Goal: Use online tool/utility: Utilize a website feature to perform a specific function

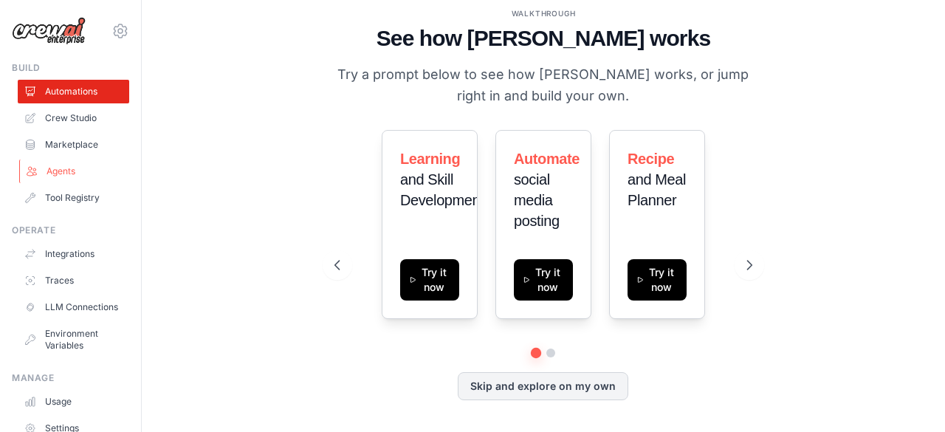
click at [83, 175] on link "Agents" at bounding box center [74, 171] width 111 height 24
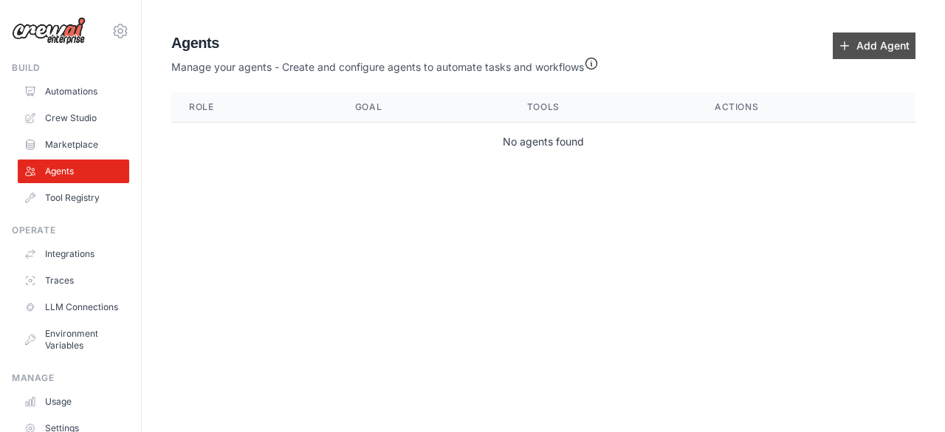
click at [847, 48] on icon at bounding box center [845, 46] width 12 height 12
click at [847, 47] on icon at bounding box center [845, 46] width 12 height 12
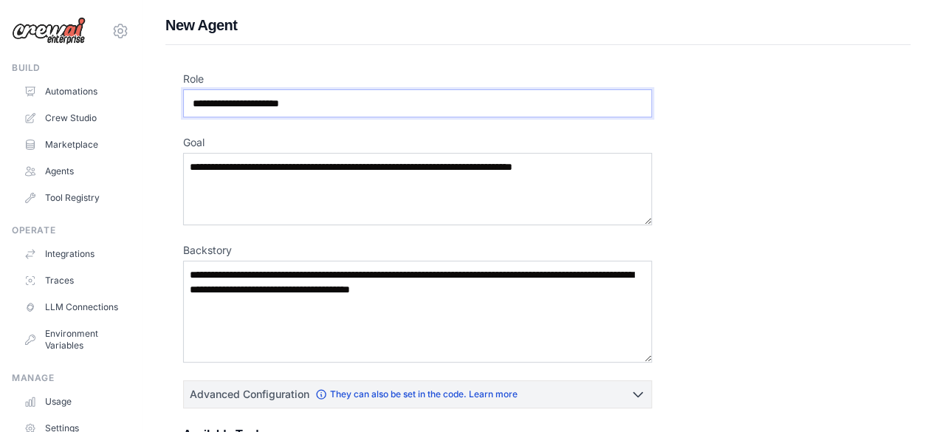
click at [379, 109] on input "Role" at bounding box center [417, 103] width 469 height 28
click at [317, 165] on textarea "Goal" at bounding box center [417, 189] width 469 height 72
click at [319, 278] on textarea "Backstory" at bounding box center [417, 312] width 469 height 102
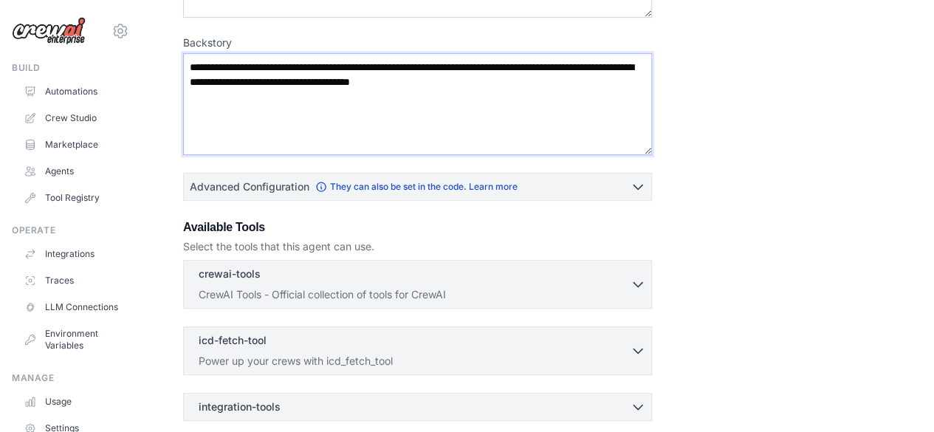
scroll to position [221, 0]
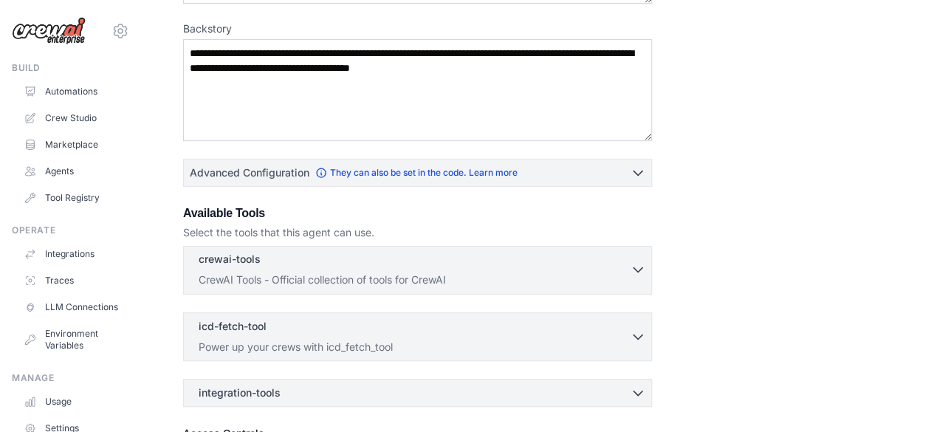
click at [636, 277] on button "crewai-tools 0 selected CrewAI Tools - Official collection of tools for CrewAI" at bounding box center [417, 269] width 455 height 35
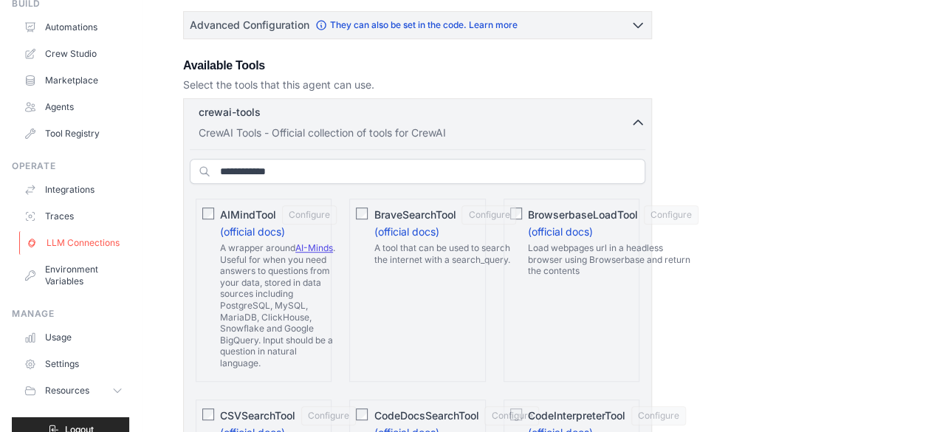
scroll to position [63, 0]
click at [94, 248] on link "LLM Connections" at bounding box center [74, 245] width 111 height 24
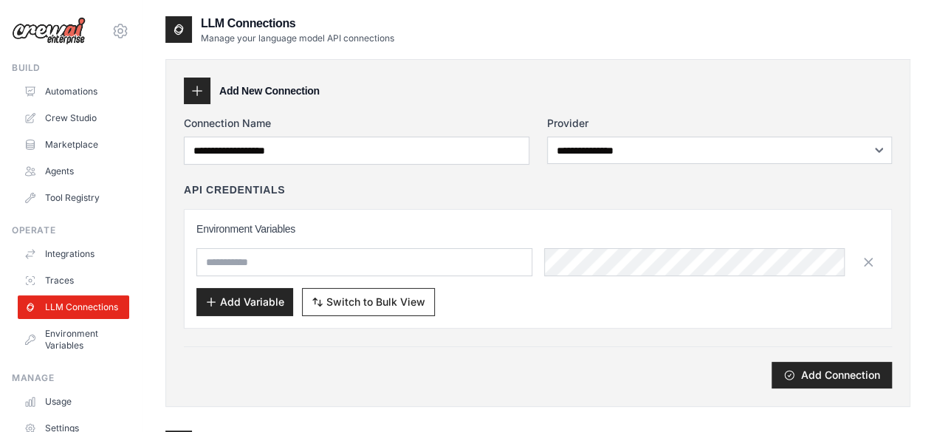
click at [75, 106] on ul "Automations Crew Studio Marketplace Agents Tool Registry" at bounding box center [73, 145] width 111 height 130
click at [72, 119] on link "Crew Studio" at bounding box center [74, 118] width 111 height 24
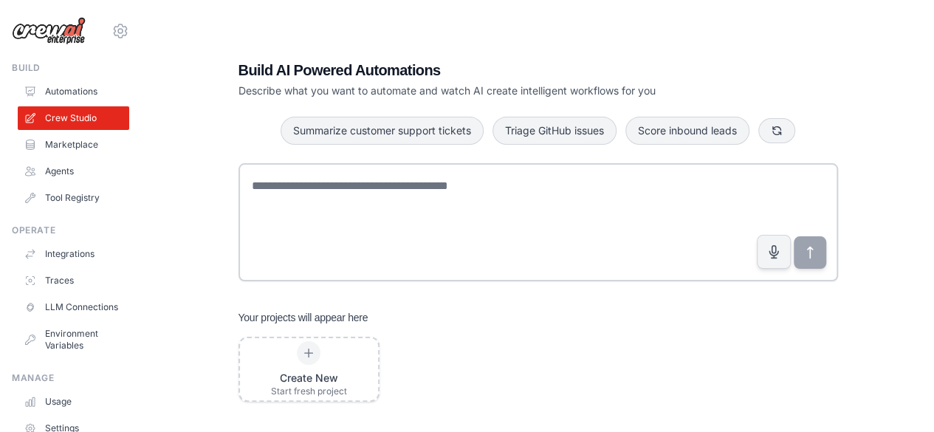
scroll to position [30, 0]
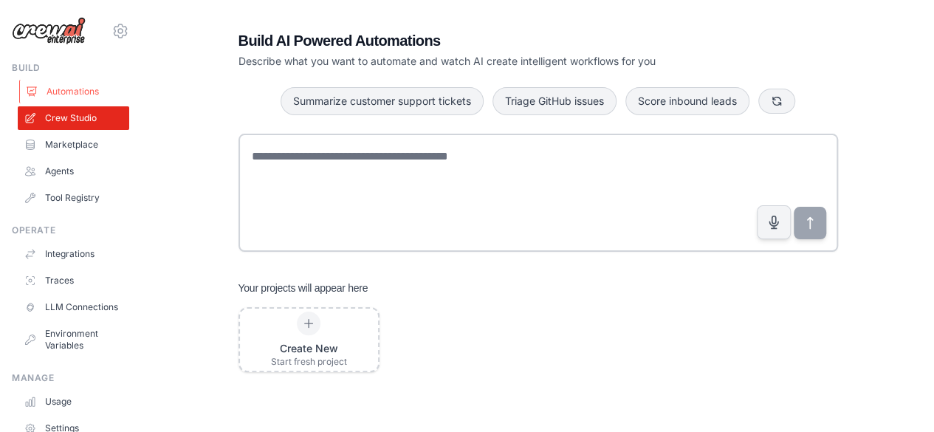
click at [80, 90] on link "Automations" at bounding box center [74, 92] width 111 height 24
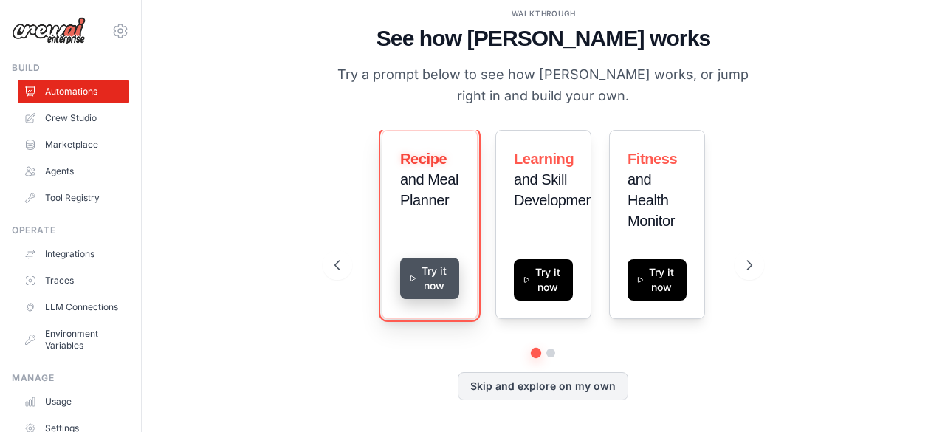
click at [431, 271] on button "Try it now" at bounding box center [429, 278] width 59 height 41
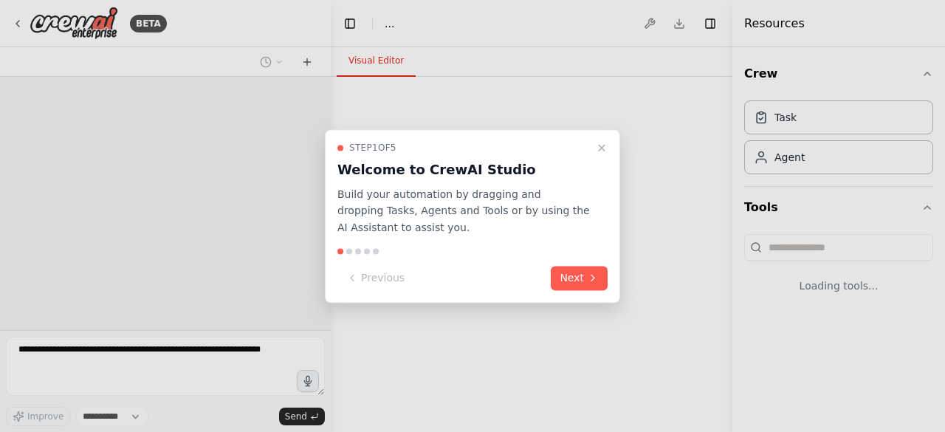
select select "****"
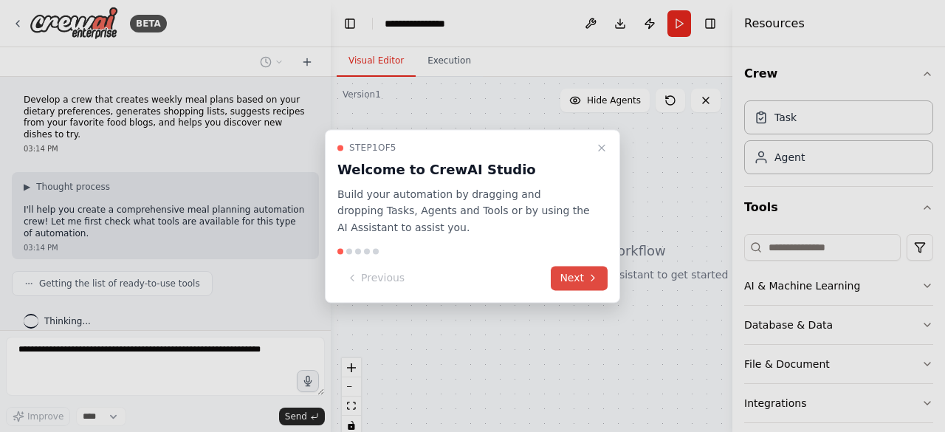
click at [596, 281] on icon at bounding box center [593, 278] width 12 height 12
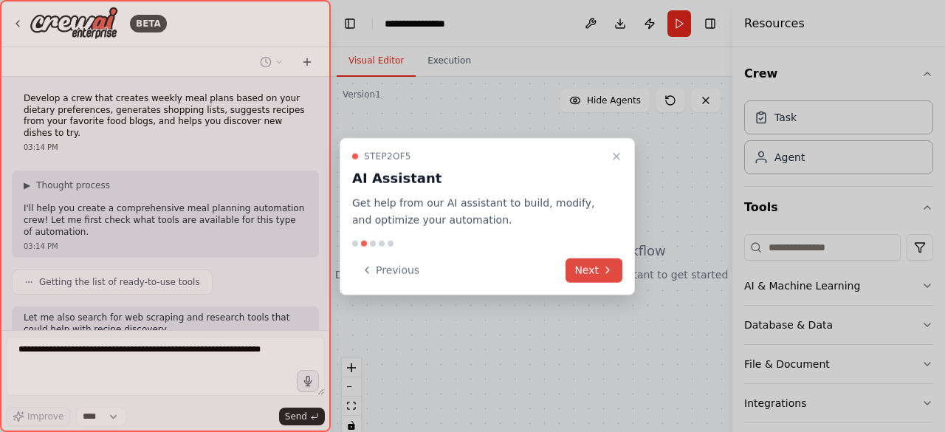
scroll to position [87, 0]
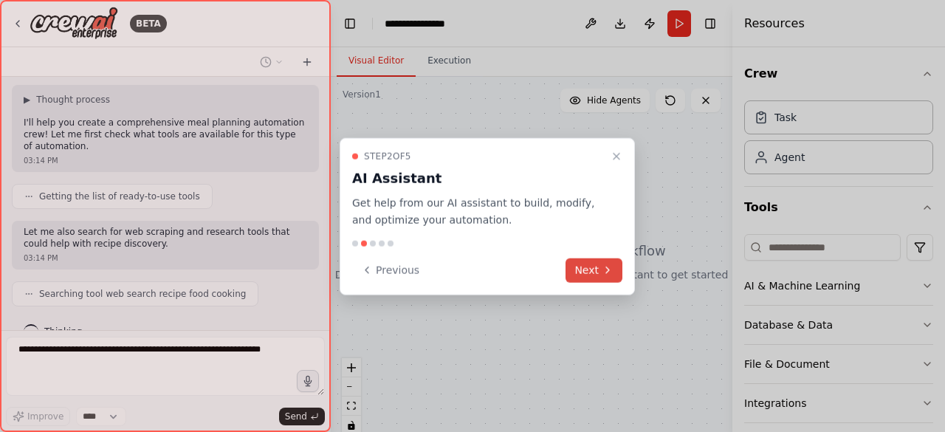
click at [583, 268] on button "Next" at bounding box center [593, 270] width 57 height 24
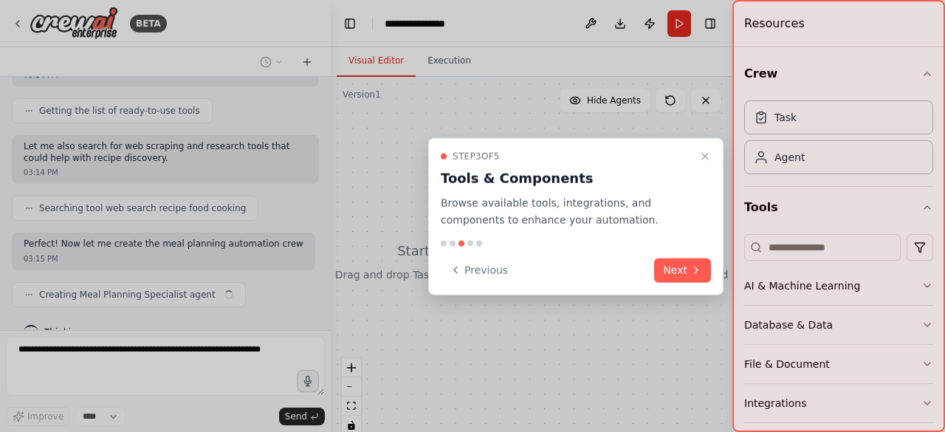
scroll to position [185, 0]
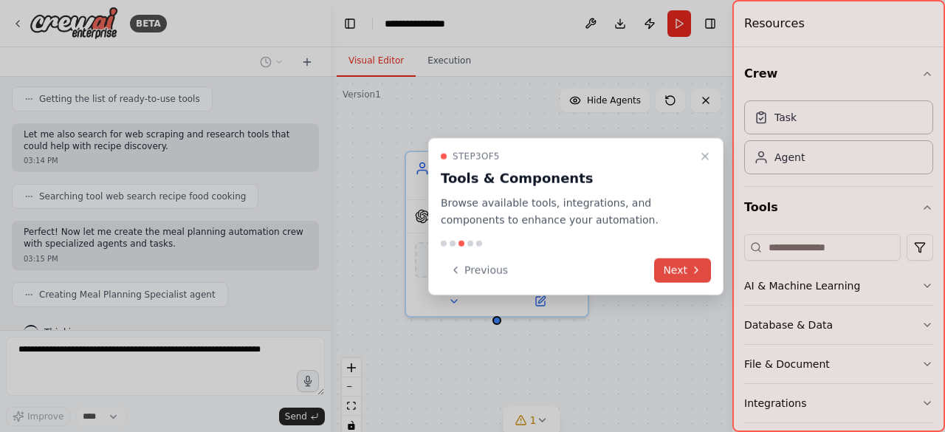
click at [670, 270] on button "Next" at bounding box center [682, 270] width 57 height 24
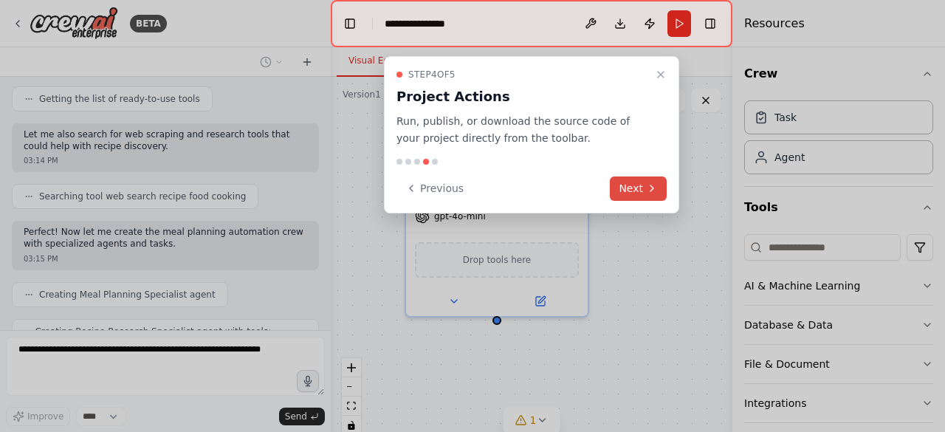
scroll to position [233, 0]
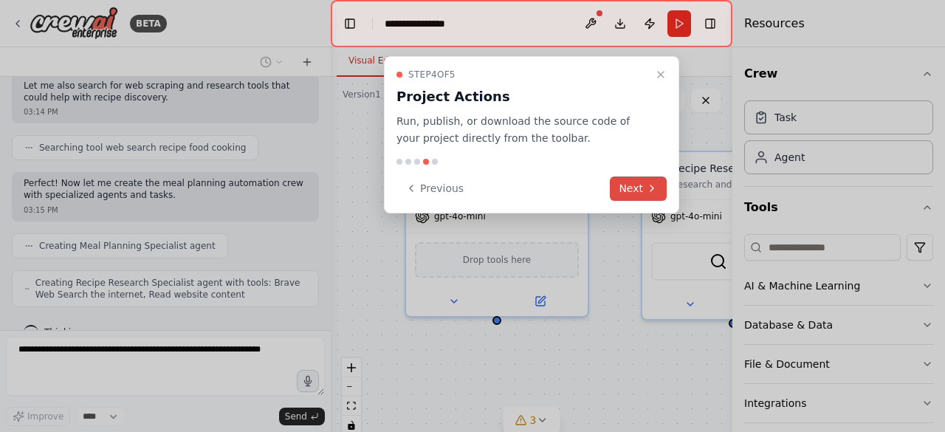
click at [625, 187] on button "Next" at bounding box center [638, 188] width 57 height 24
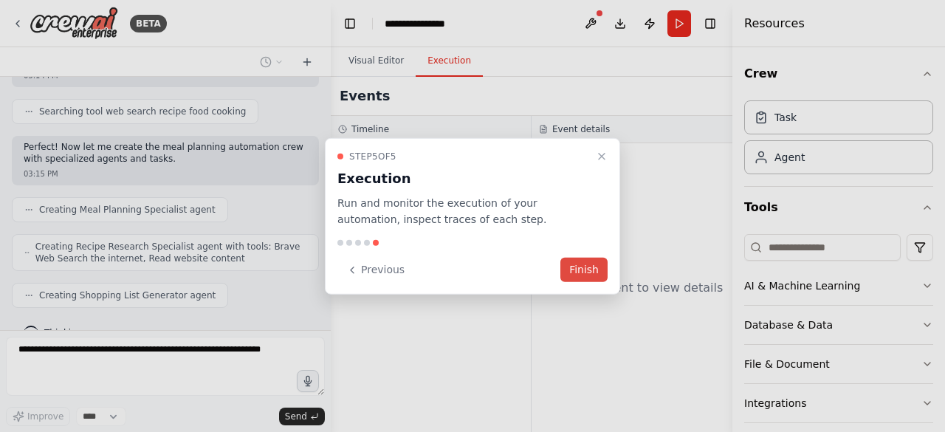
scroll to position [317, 0]
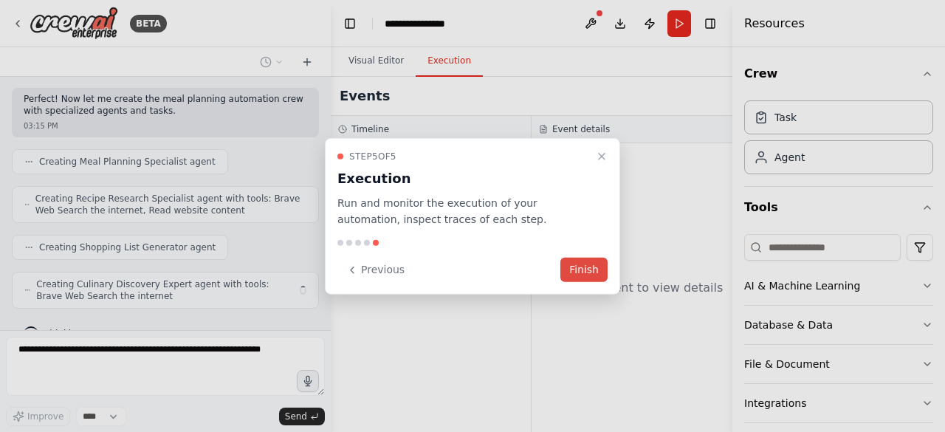
click at [584, 272] on button "Finish" at bounding box center [583, 270] width 47 height 24
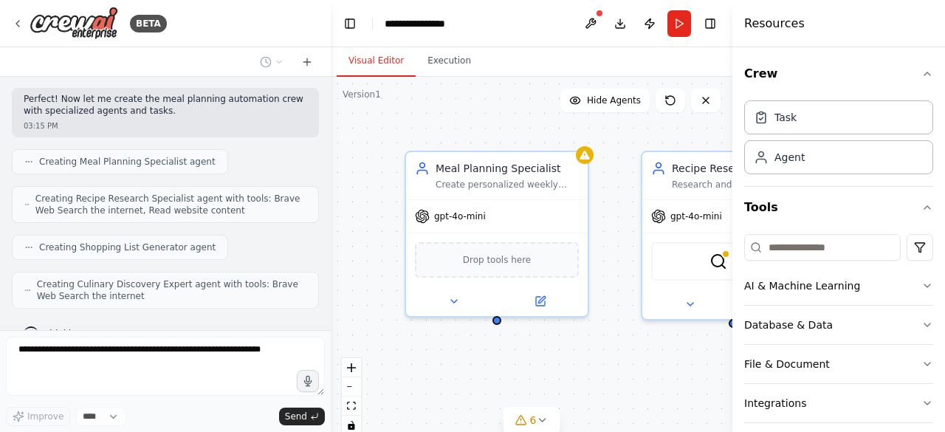
click at [584, 272] on div "Drop tools here" at bounding box center [497, 260] width 182 height 54
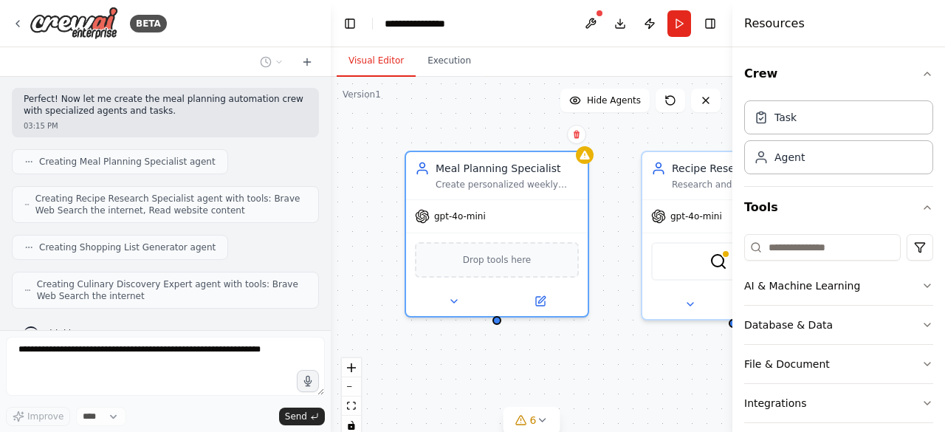
click at [584, 272] on div "Drop tools here" at bounding box center [497, 260] width 182 height 54
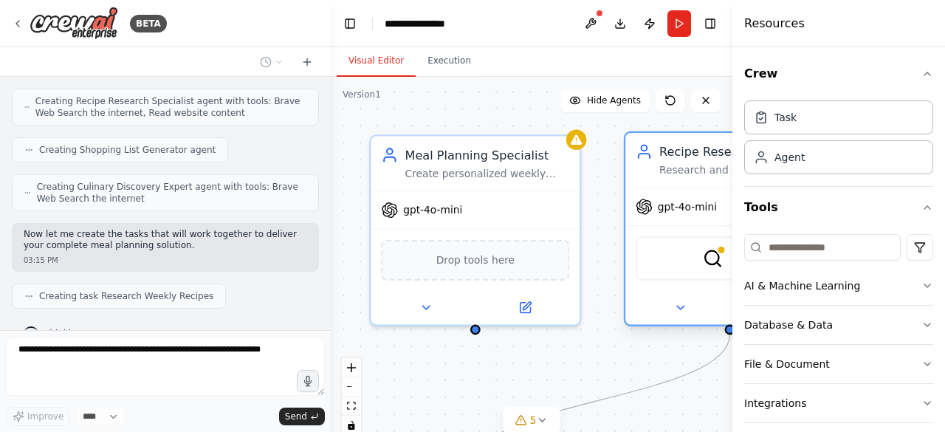
scroll to position [451, 0]
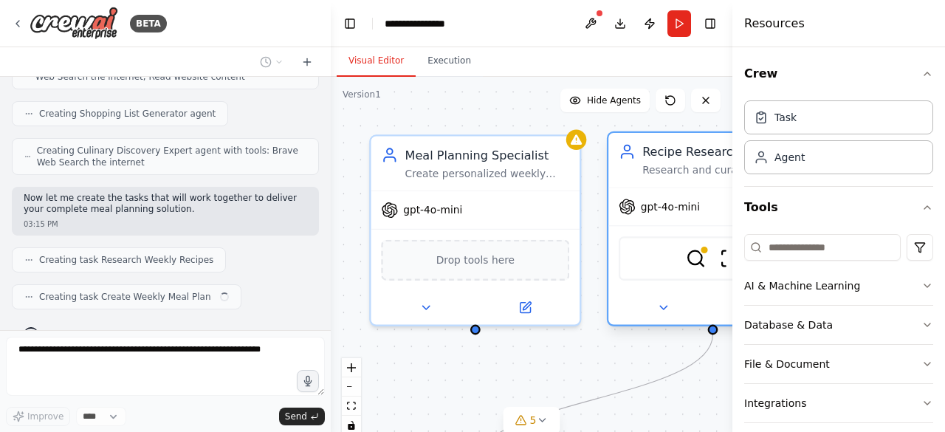
drag, startPoint x: 694, startPoint y: 254, endPoint x: 658, endPoint y: 254, distance: 35.4
click at [658, 254] on div "BraveSearchTool ScrapeWebsiteTool" at bounding box center [713, 258] width 188 height 44
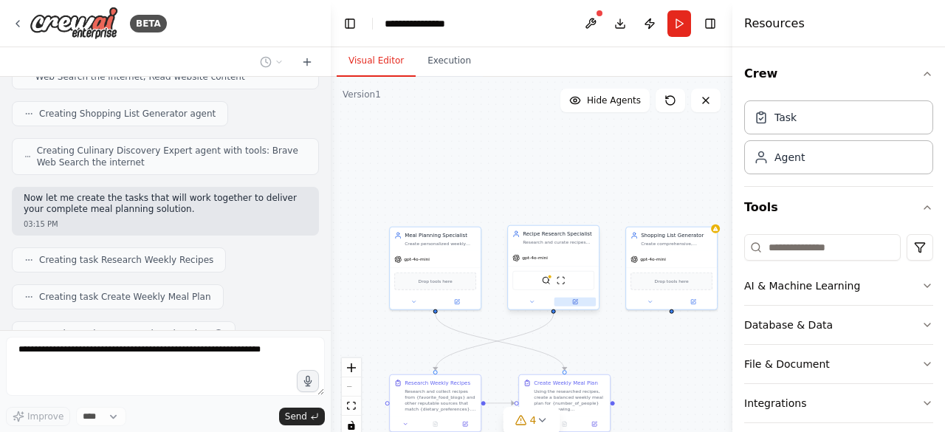
scroll to position [487, 0]
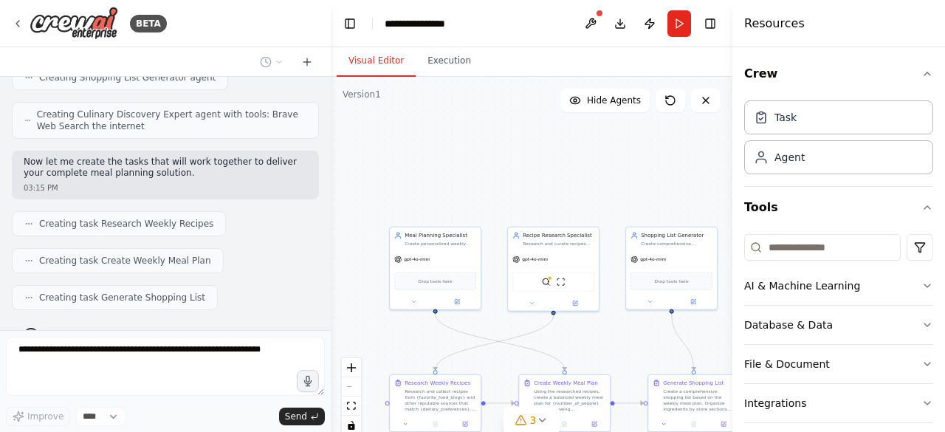
click at [718, 160] on div ".deletable-edge-delete-btn { width: 20px; height: 20px; border: 0px solid #ffff…" at bounding box center [532, 261] width 402 height 369
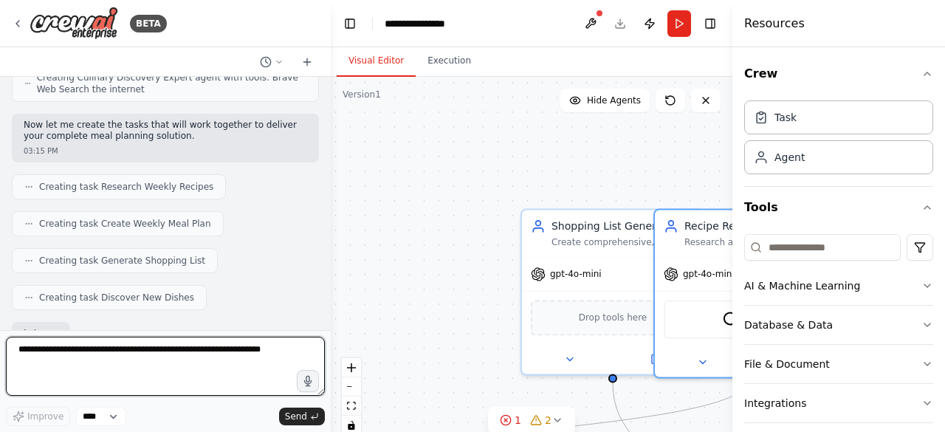
scroll to position [610, 0]
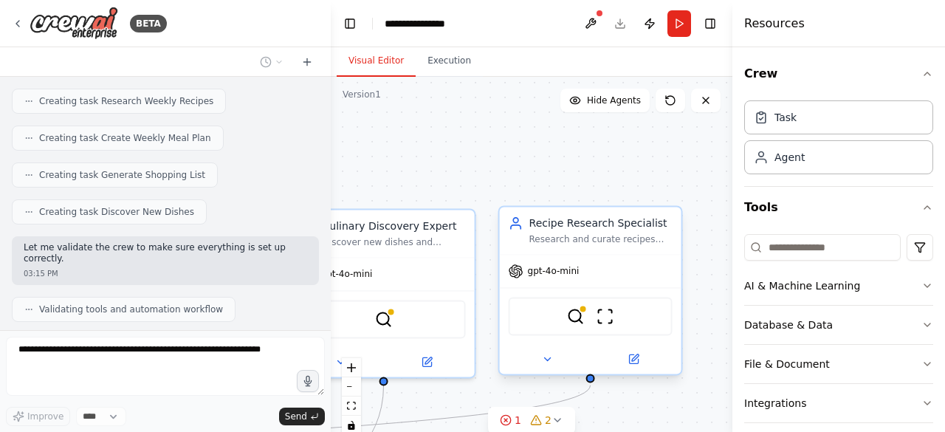
drag, startPoint x: 522, startPoint y: 251, endPoint x: 595, endPoint y: 256, distance: 73.3
click at [595, 256] on div "Recipe Research Specialist Research and curate recipes from favorite food blogs…" at bounding box center [590, 290] width 185 height 170
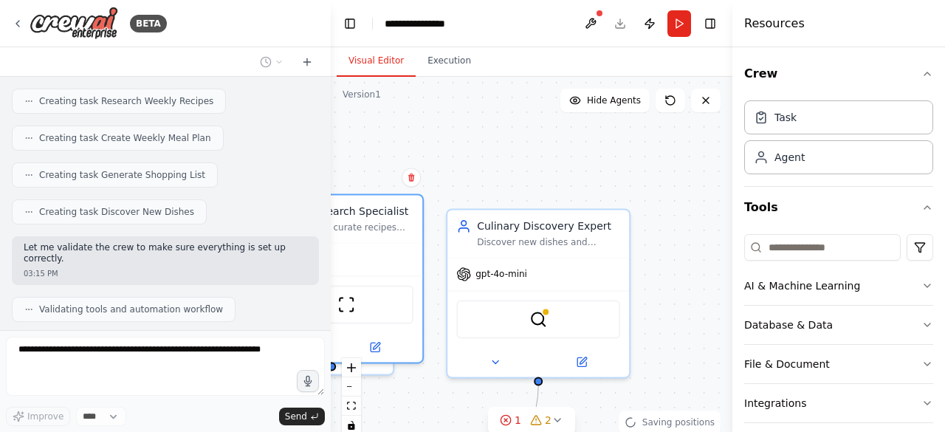
drag, startPoint x: 591, startPoint y: 258, endPoint x: 326, endPoint y: 246, distance: 265.3
click at [323, 247] on div "BETA Develop a crew that creates weekly meal plans based on your dietary prefer…" at bounding box center [472, 216] width 945 height 432
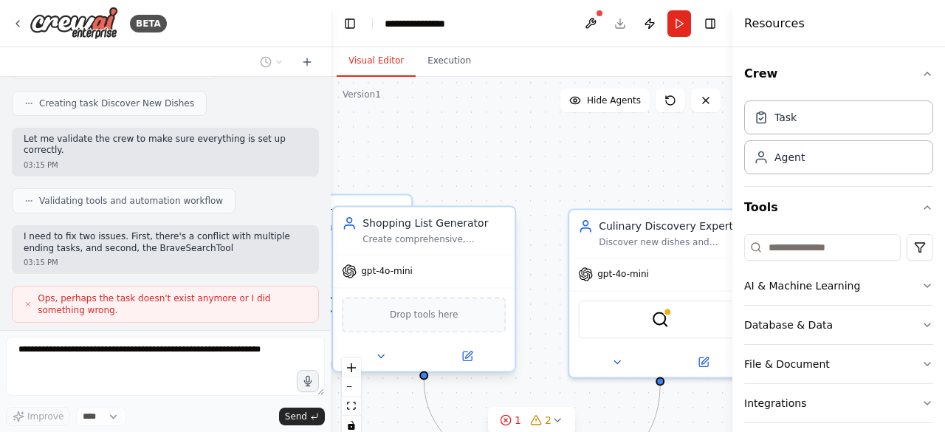
drag, startPoint x: 492, startPoint y: 286, endPoint x: 564, endPoint y: 271, distance: 73.8
click at [564, 271] on div ".deletable-edge-delete-btn { width: 20px; height: 20px; border: 0px solid #ffff…" at bounding box center [532, 261] width 402 height 369
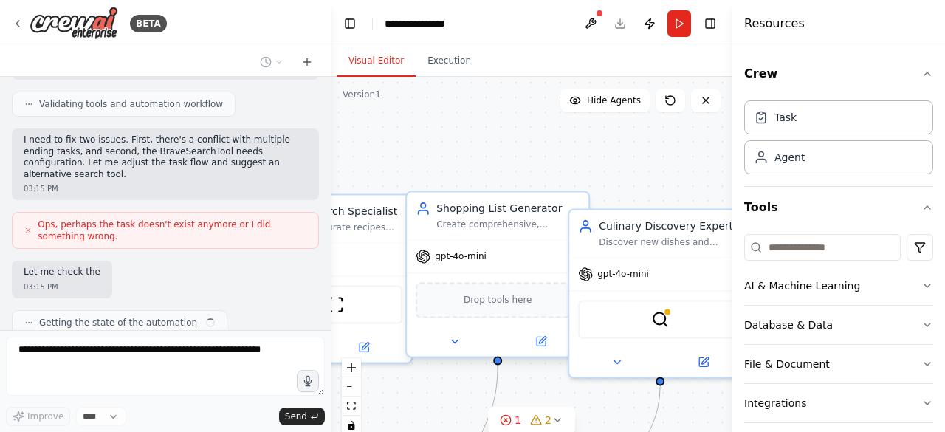
scroll to position [815, 0]
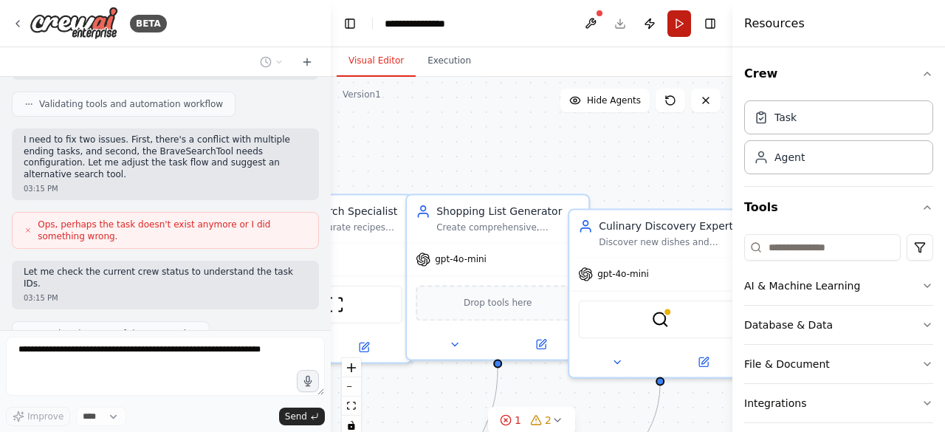
click at [672, 25] on button "Run" at bounding box center [679, 23] width 24 height 27
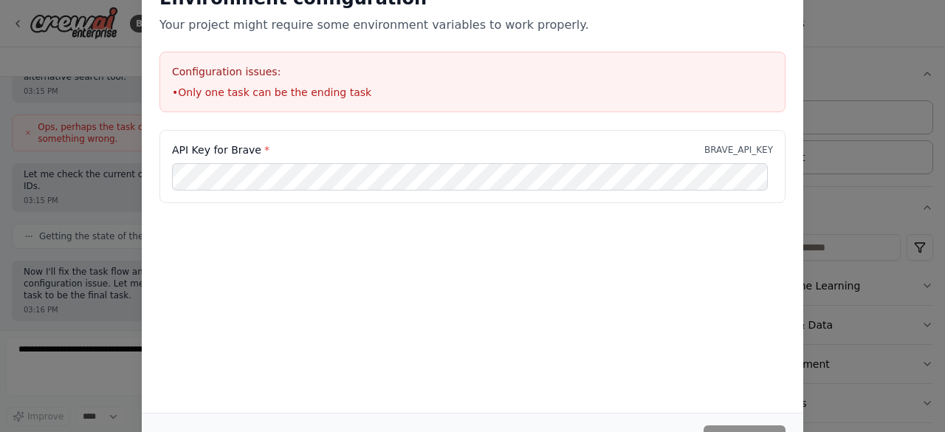
scroll to position [924, 0]
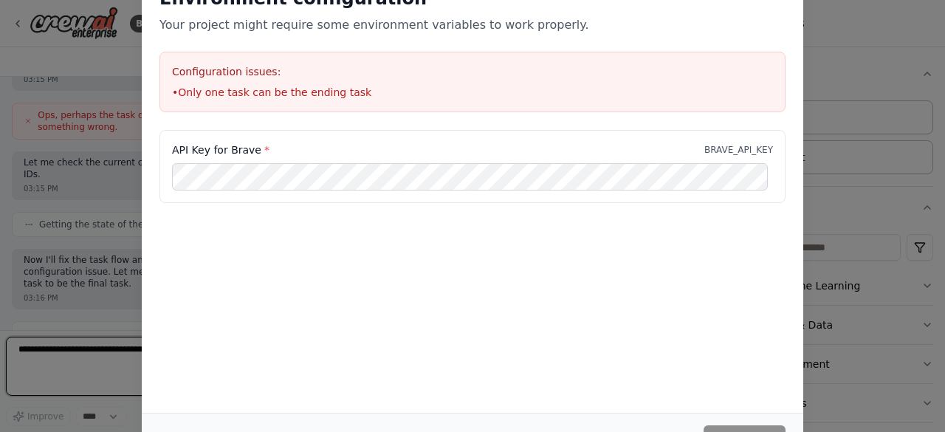
click at [847, 25] on div "Environment configuration Your project might require some environment variables…" at bounding box center [472, 216] width 945 height 432
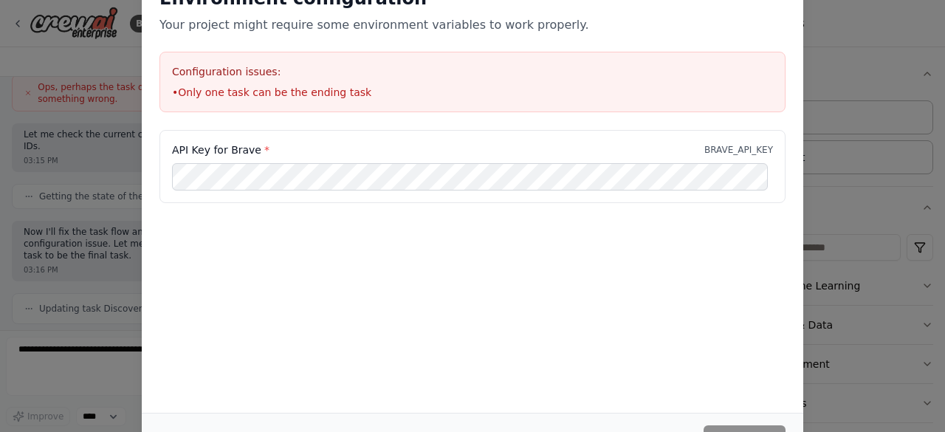
scroll to position [1027, 0]
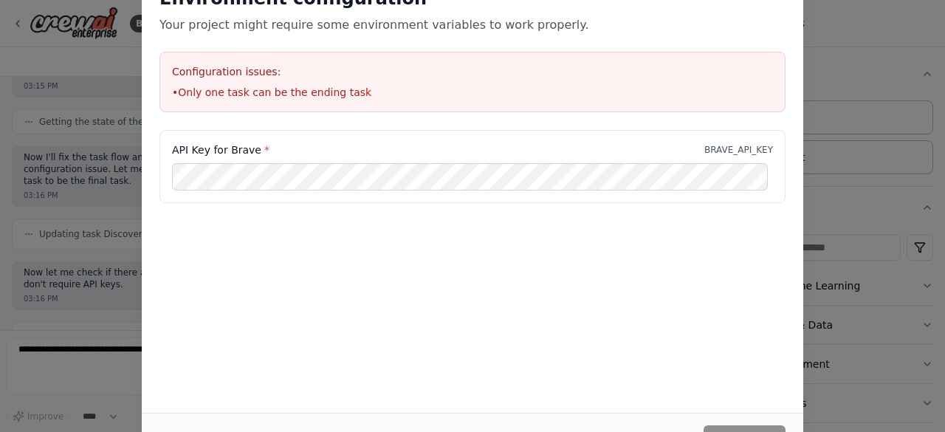
click at [91, 75] on div "Environment configuration Your project might require some environment variables…" at bounding box center [472, 216] width 945 height 432
click at [740, 423] on div "Cancel Continue" at bounding box center [472, 438] width 661 height 51
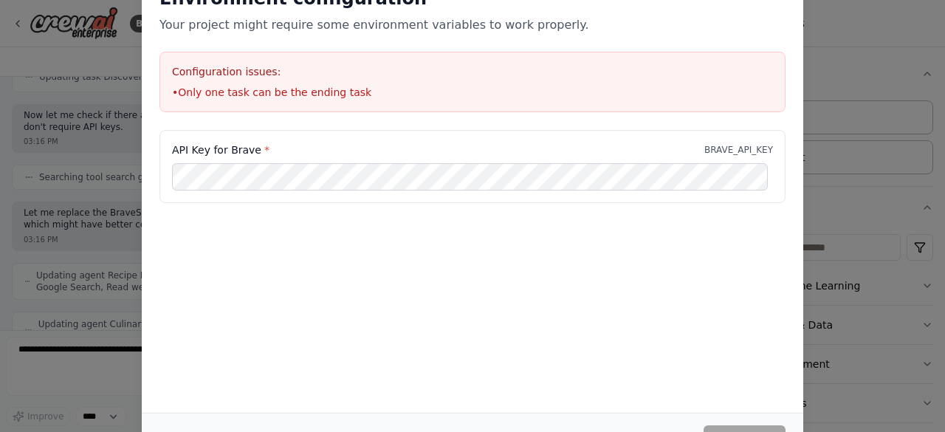
scroll to position [1194, 0]
click at [915, 162] on div "Environment configuration Your project might require some environment variables…" at bounding box center [472, 216] width 945 height 432
click at [38, 67] on div "Environment configuration Your project might require some environment variables…" at bounding box center [472, 216] width 945 height 432
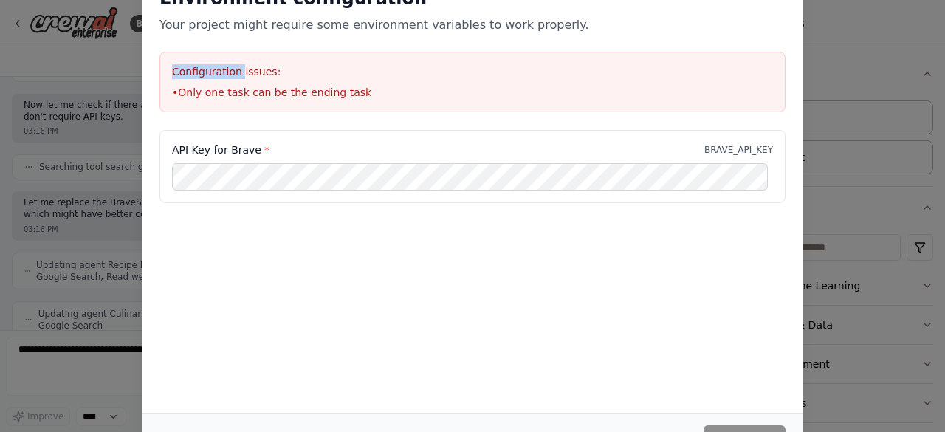
click at [38, 67] on div "Environment configuration Your project might require some environment variables…" at bounding box center [472, 216] width 945 height 432
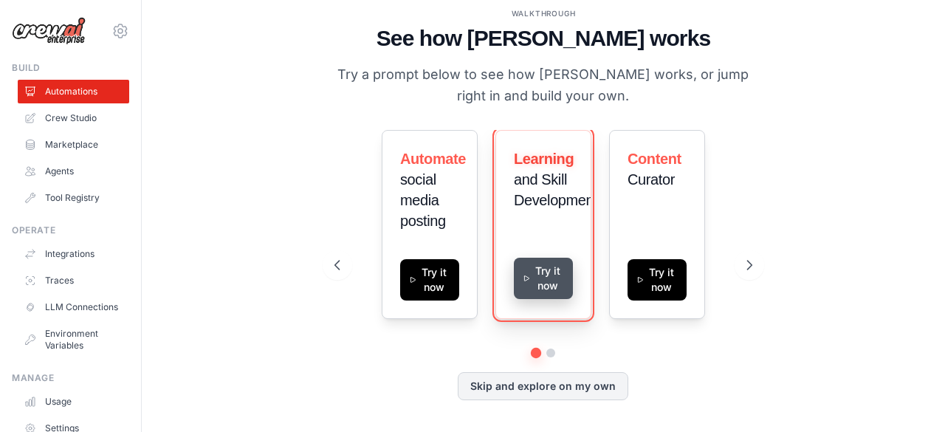
click at [551, 284] on button "Try it now" at bounding box center [543, 278] width 59 height 41
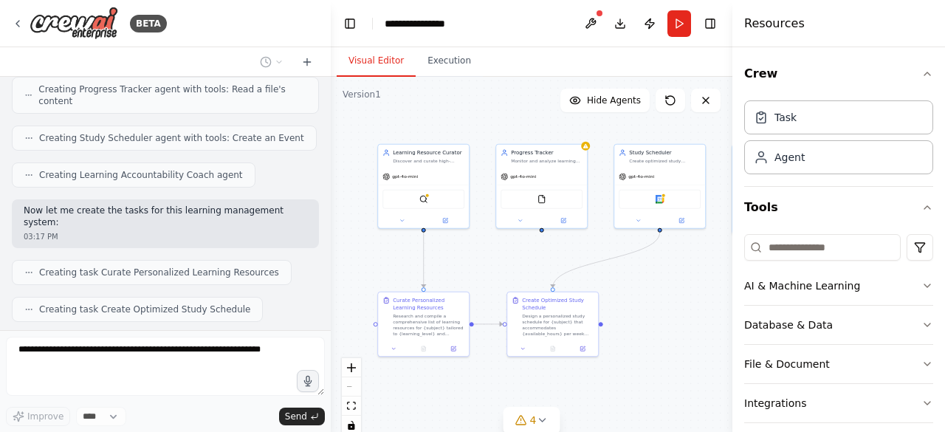
scroll to position [499, 0]
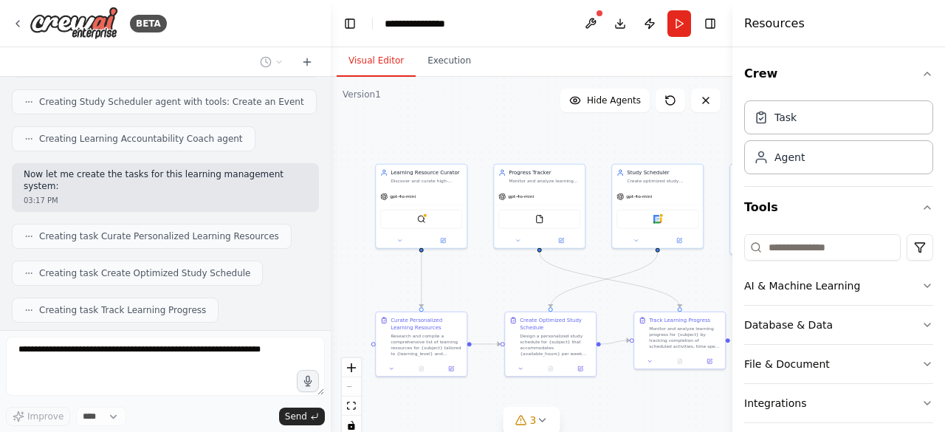
drag, startPoint x: 625, startPoint y: 255, endPoint x: 481, endPoint y: 271, distance: 144.8
click at [481, 271] on div ".deletable-edge-delete-btn { width: 20px; height: 20px; border: 0px solid #ffff…" at bounding box center [532, 261] width 402 height 369
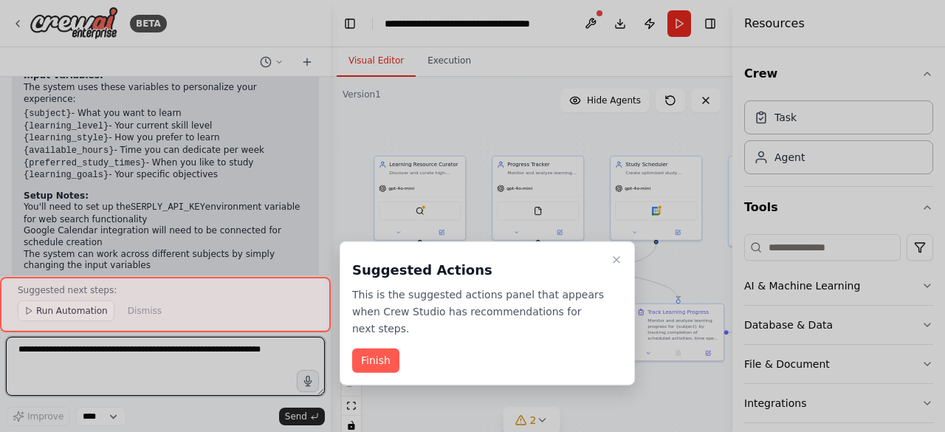
scroll to position [1267, 0]
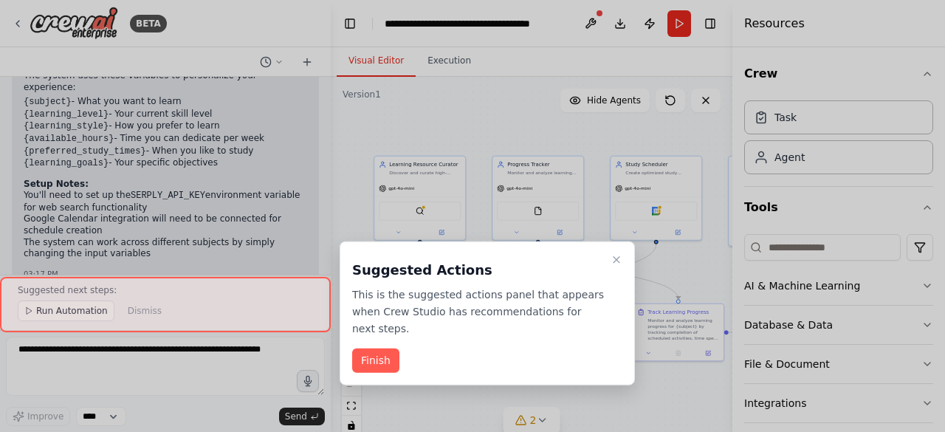
click at [56, 317] on div at bounding box center [165, 304] width 331 height 55
click at [376, 348] on button "Finish" at bounding box center [375, 360] width 47 height 24
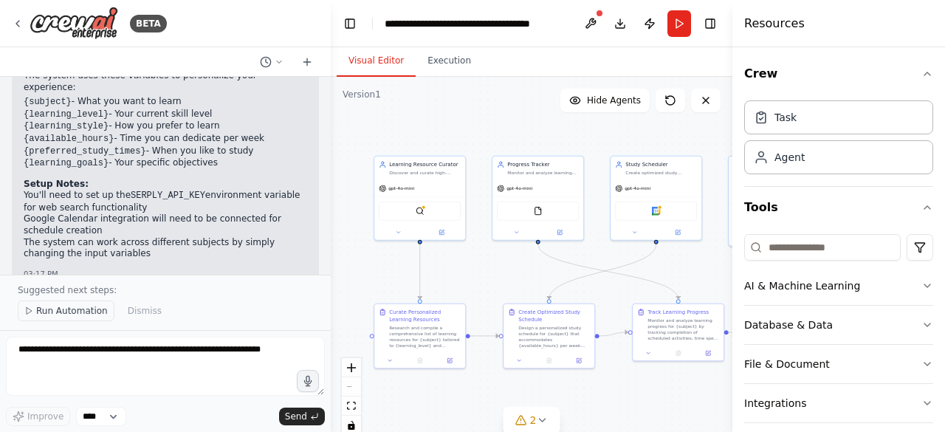
click at [30, 315] on icon at bounding box center [28, 310] width 9 height 9
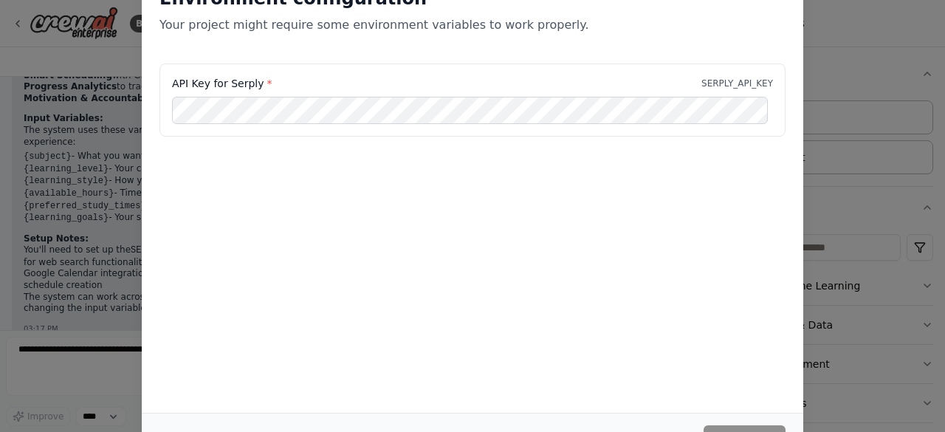
click at [109, 117] on div "Environment configuration Your project might require some environment variables…" at bounding box center [472, 216] width 945 height 432
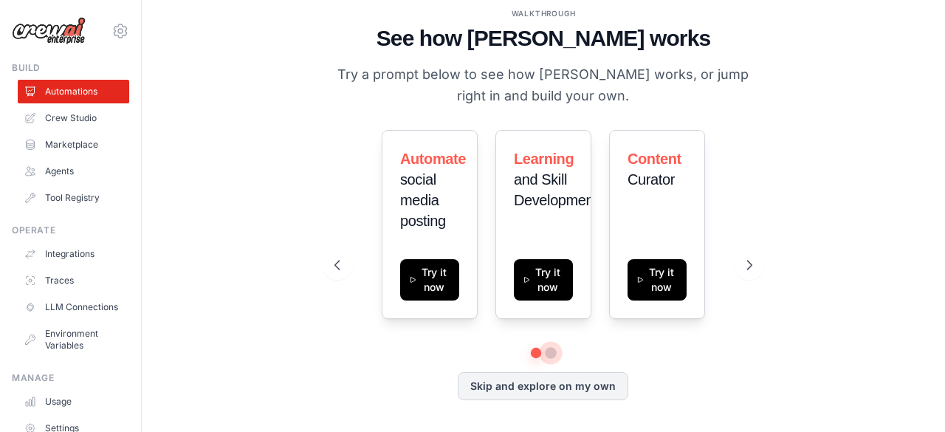
click at [554, 355] on button at bounding box center [551, 353] width 12 height 12
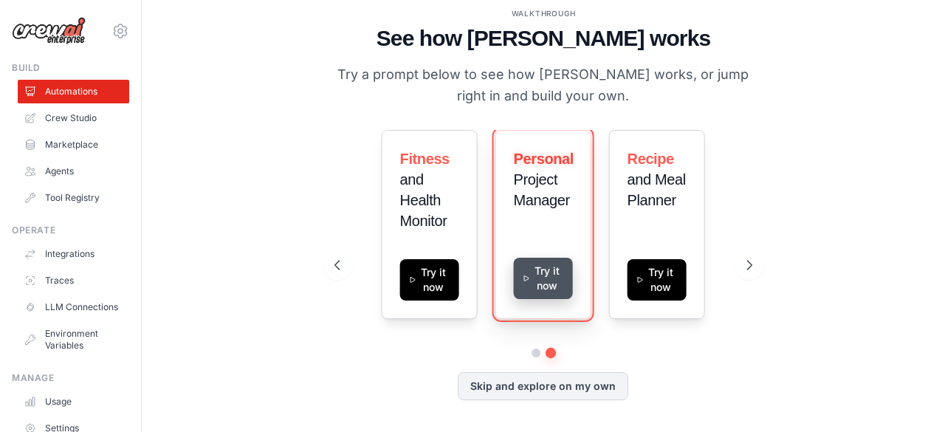
click at [536, 272] on button "Try it now" at bounding box center [543, 278] width 59 height 41
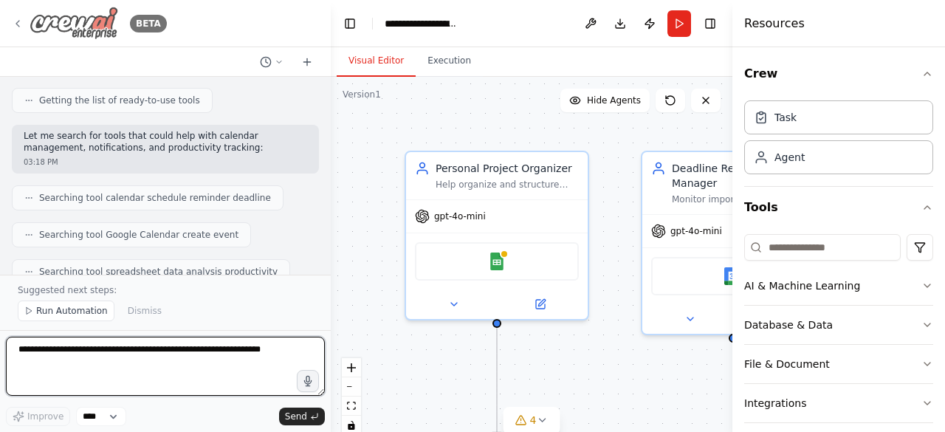
scroll to position [1981, 0]
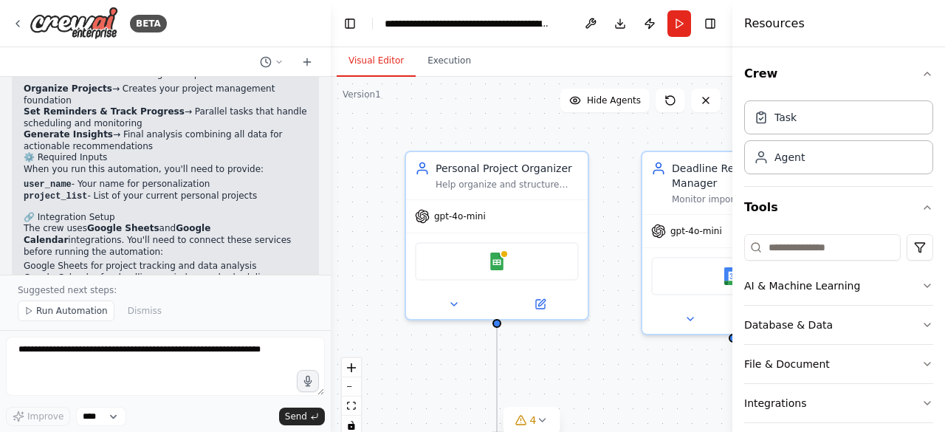
click at [22, 313] on button "Run Automation" at bounding box center [66, 310] width 97 height 21
click at [22, 313] on div "Excellent! I've created your Personal Productivity & Project Management System …" at bounding box center [165, 114] width 307 height 466
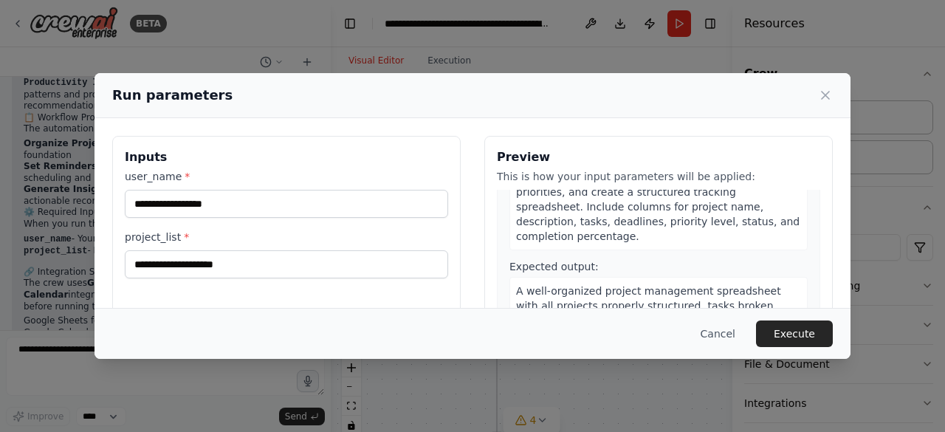
scroll to position [148, 0]
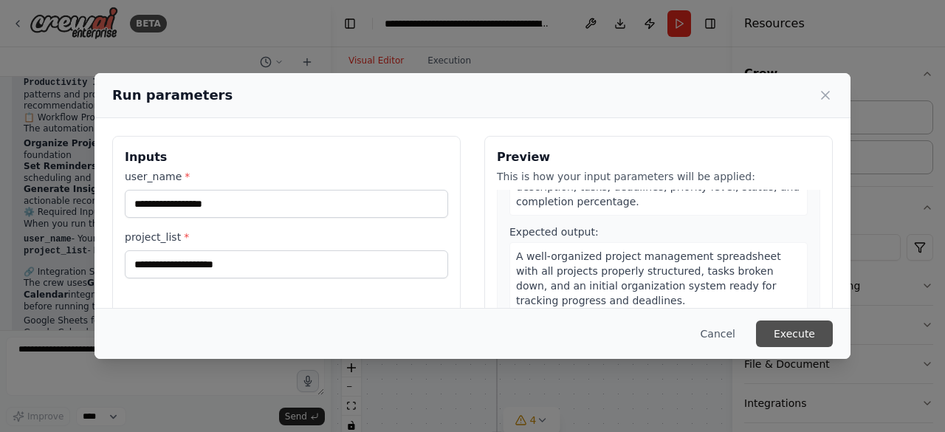
click at [807, 332] on button "Execute" at bounding box center [794, 333] width 77 height 27
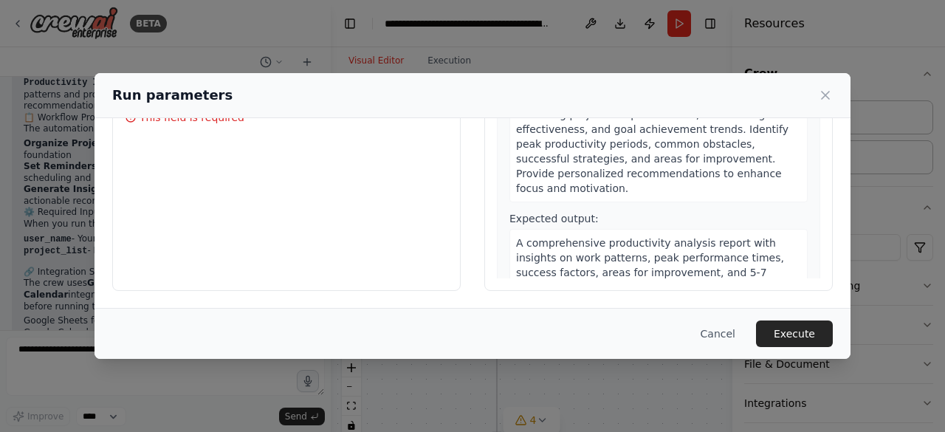
scroll to position [0, 0]
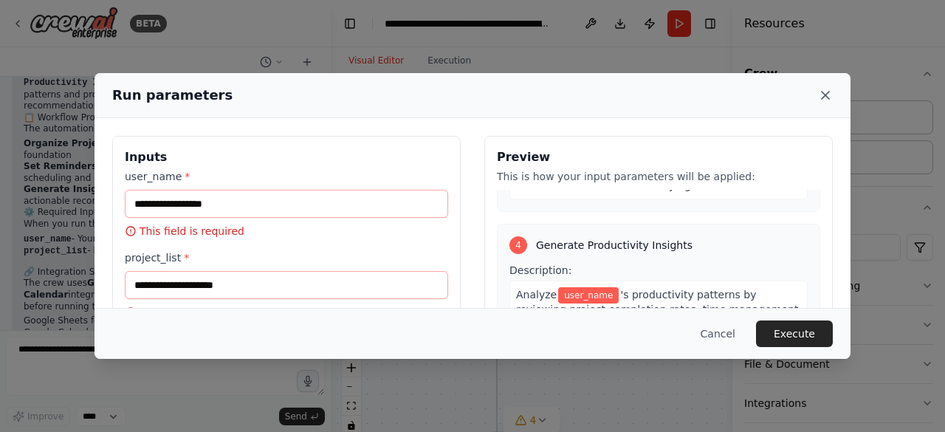
click at [829, 95] on icon at bounding box center [825, 95] width 15 height 15
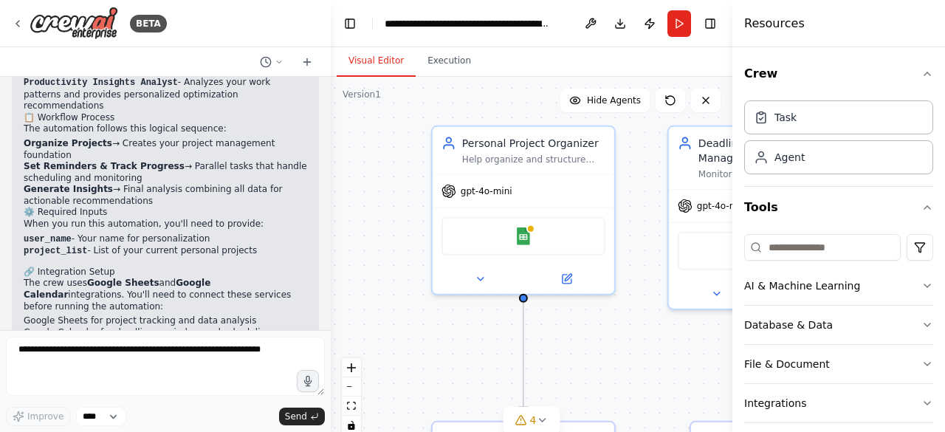
click at [394, 292] on div ".deletable-edge-delete-btn { width: 20px; height: 20px; border: 0px solid #ffff…" at bounding box center [532, 261] width 402 height 369
click at [362, 199] on div ".deletable-edge-delete-btn { width: 20px; height: 20px; border: 0px solid #ffff…" at bounding box center [532, 261] width 402 height 369
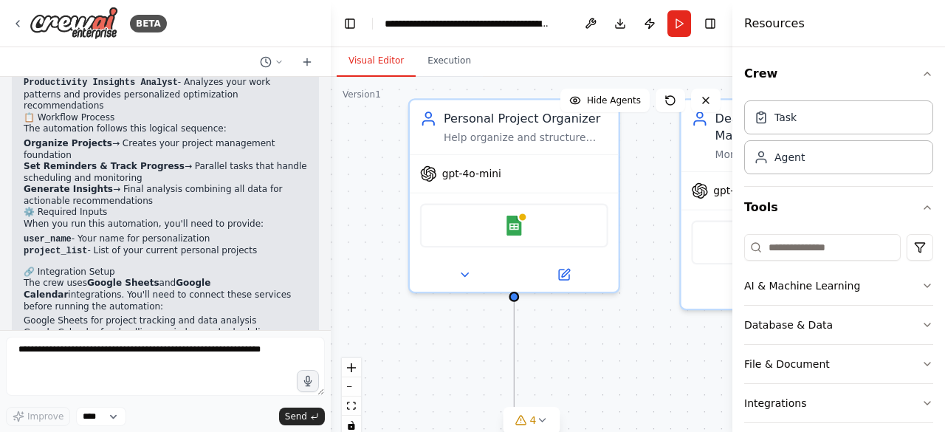
click at [328, 307] on div at bounding box center [328, 216] width 6 height 432
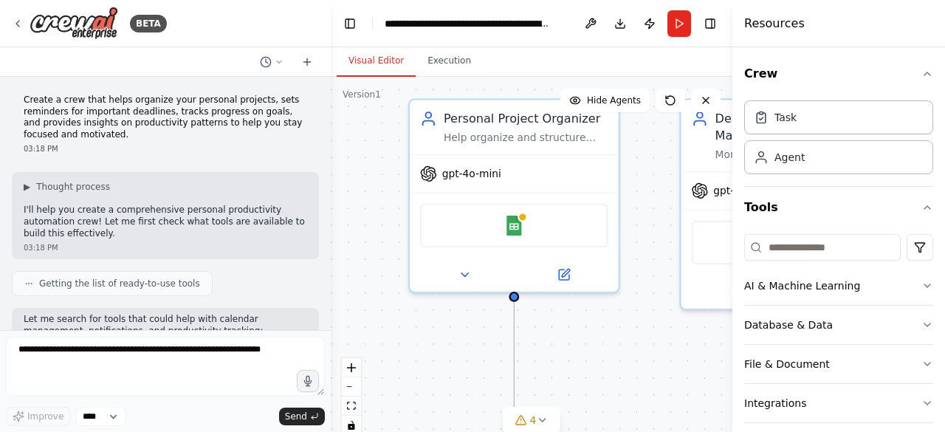
scroll to position [1927, 0]
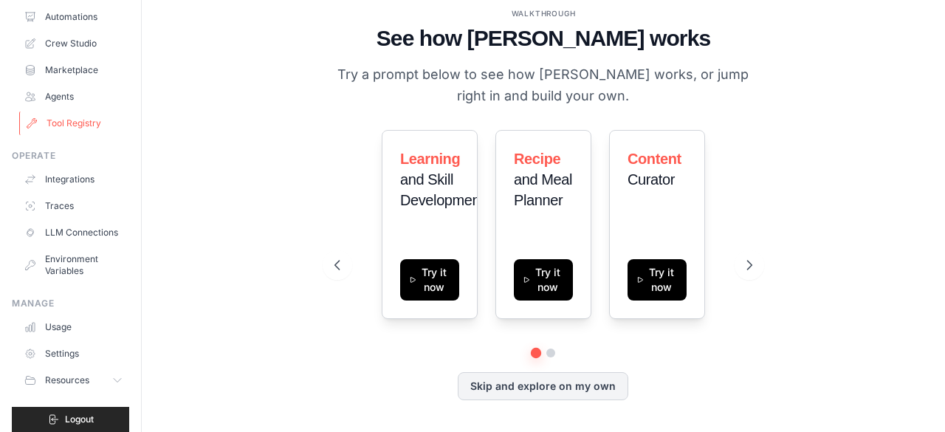
scroll to position [97, 0]
